Goal: Task Accomplishment & Management: Use online tool/utility

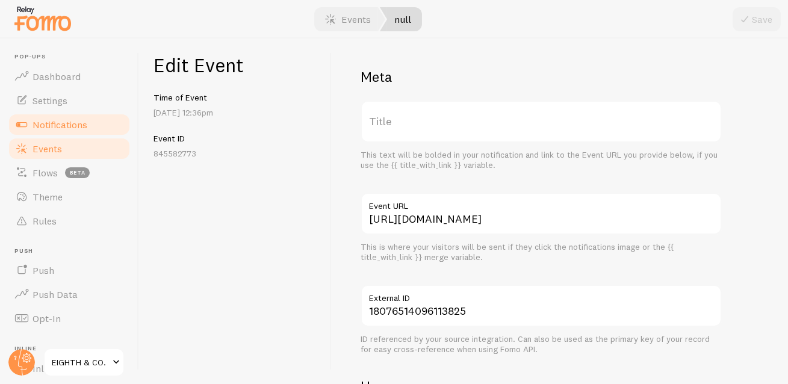
click at [73, 122] on span "Notifications" at bounding box center [60, 125] width 55 height 12
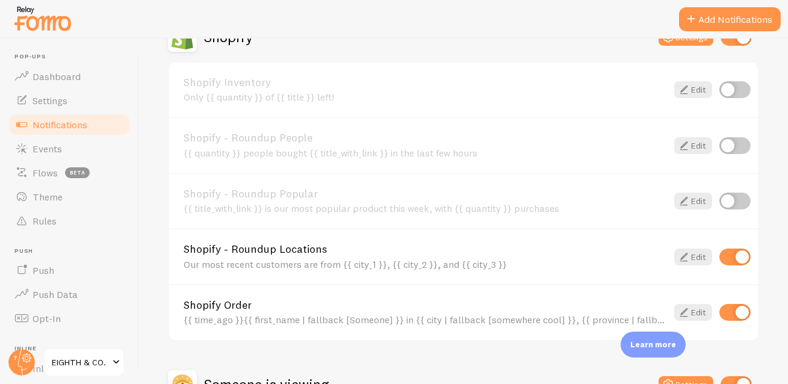
scroll to position [131, 0]
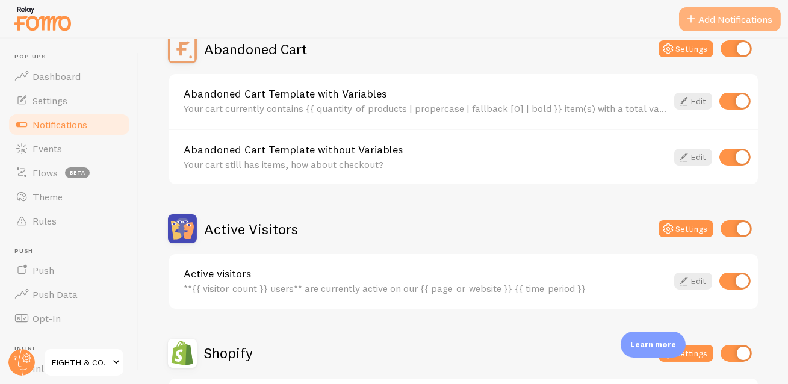
click at [713, 18] on button "Add Notifications" at bounding box center [730, 19] width 102 height 24
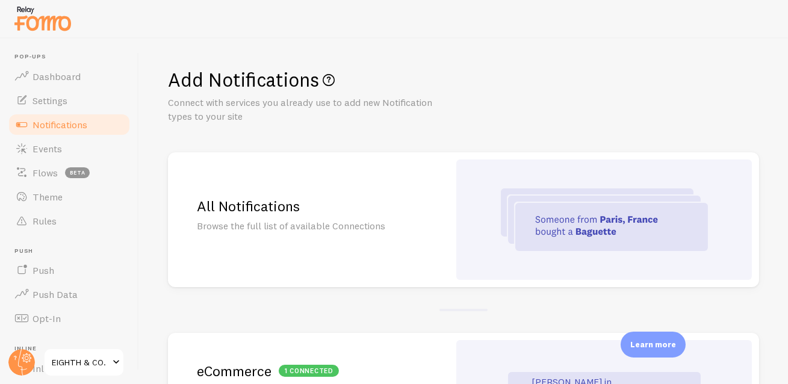
click at [273, 210] on h2 "All Notifications" at bounding box center [308, 206] width 223 height 19
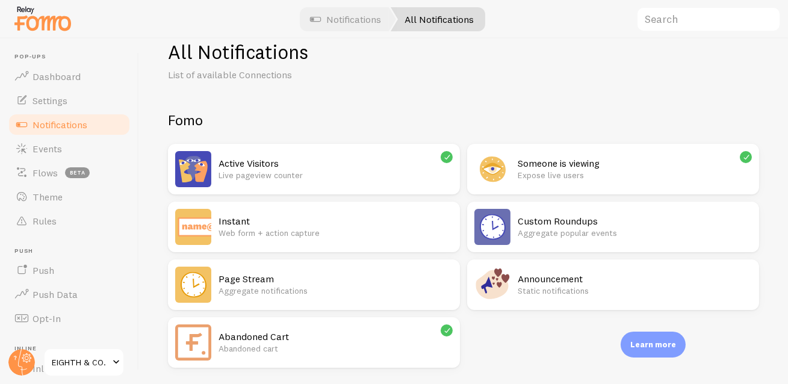
scroll to position [104, 0]
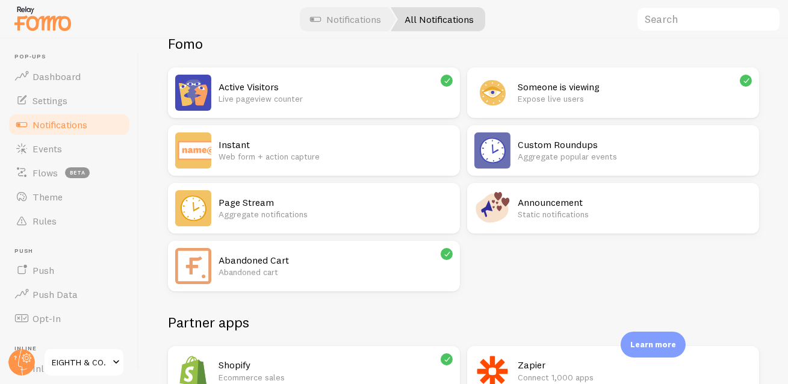
click at [289, 205] on h2 "Page Stream" at bounding box center [336, 202] width 234 height 13
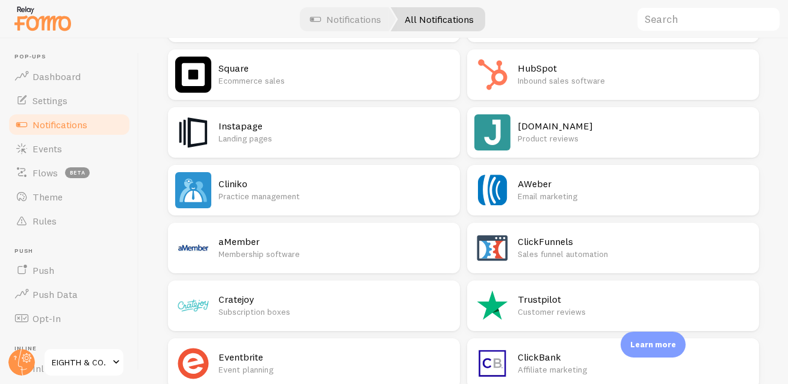
scroll to position [648, 0]
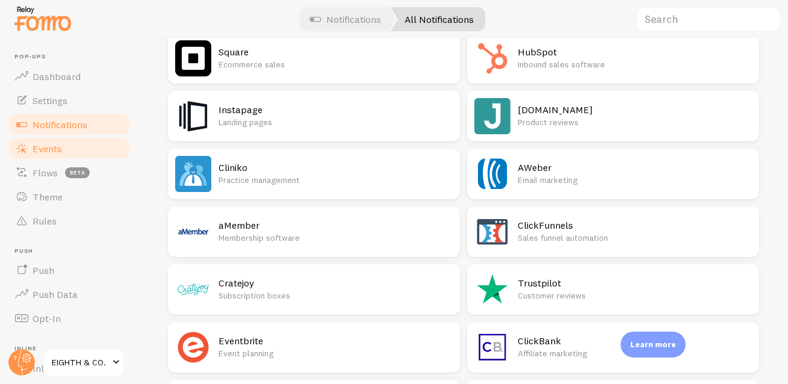
click at [49, 151] on span "Events" at bounding box center [48, 149] width 30 height 12
